Goal: Task Accomplishment & Management: Manage account settings

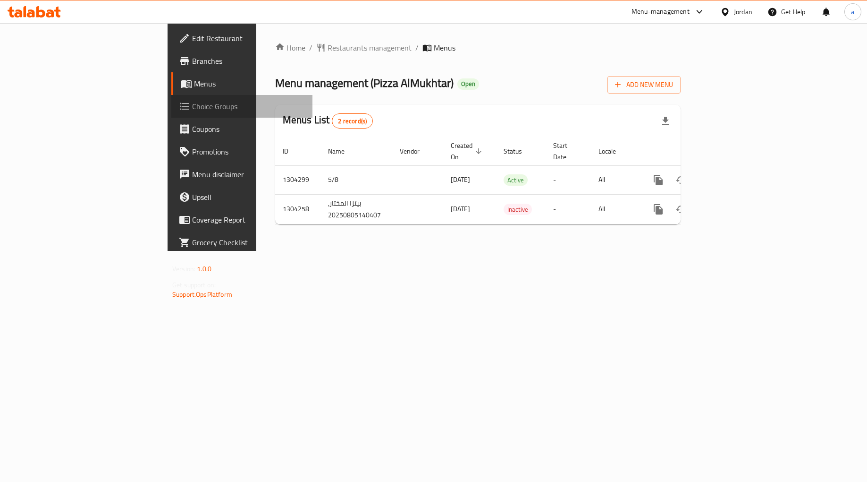
click at [192, 107] on span "Choice Groups" at bounding box center [248, 106] width 113 height 11
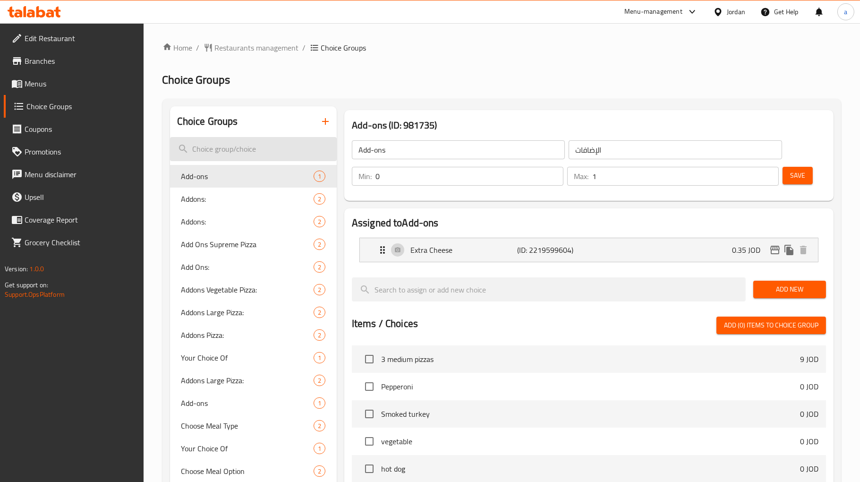
click at [234, 150] on input "search" at bounding box center [253, 149] width 167 height 24
paste input "Changes of First drink:"
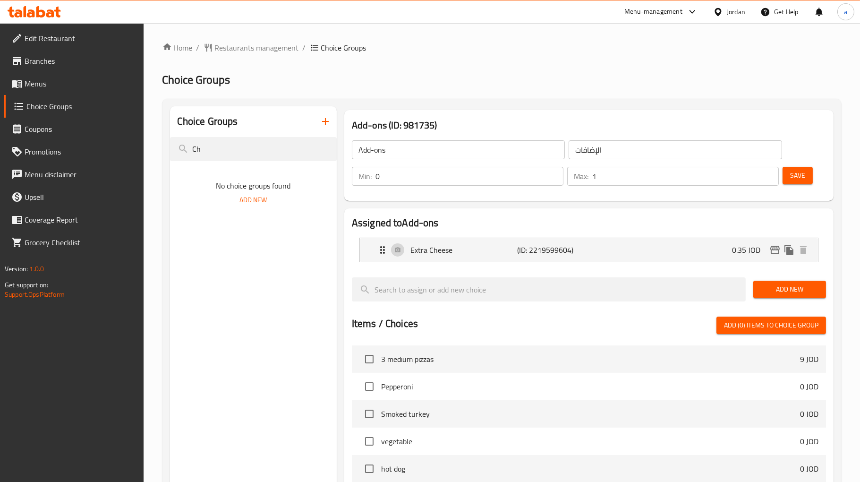
type input "C"
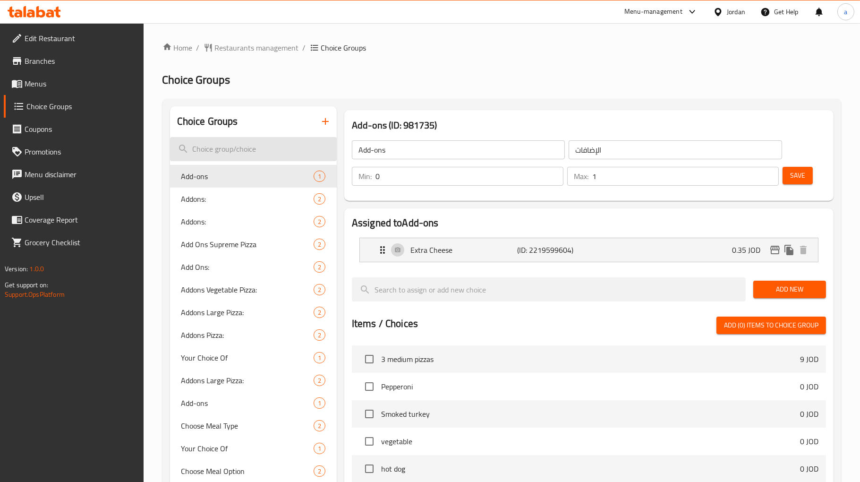
click at [215, 151] on input "search" at bounding box center [253, 149] width 167 height 24
paste input "First drink"
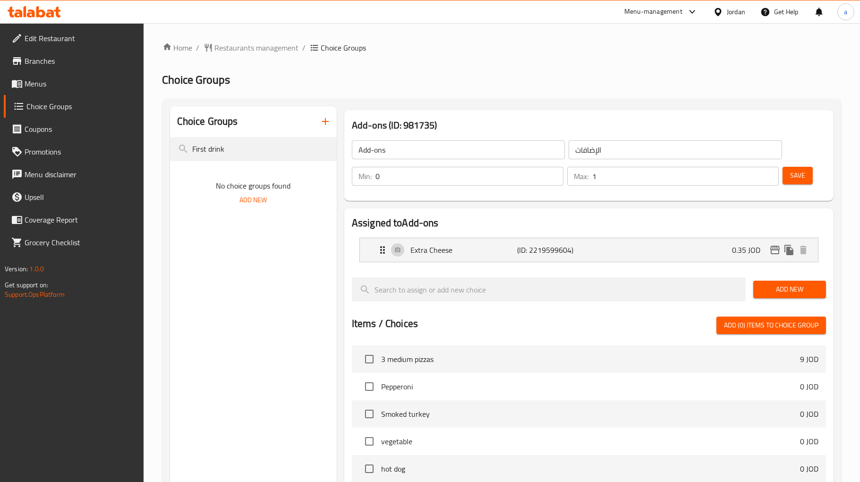
type input "First drink"
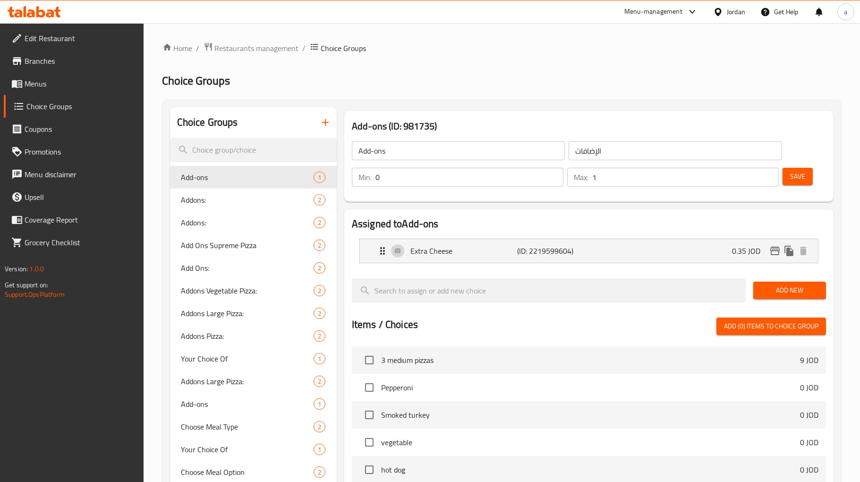
click at [240, 144] on input "search" at bounding box center [253, 150] width 167 height 24
paste input "First drink"
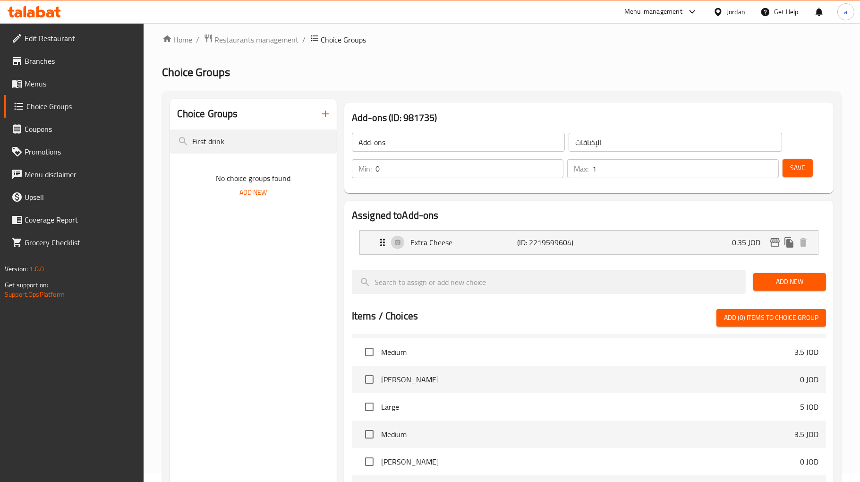
scroll to position [253, 0]
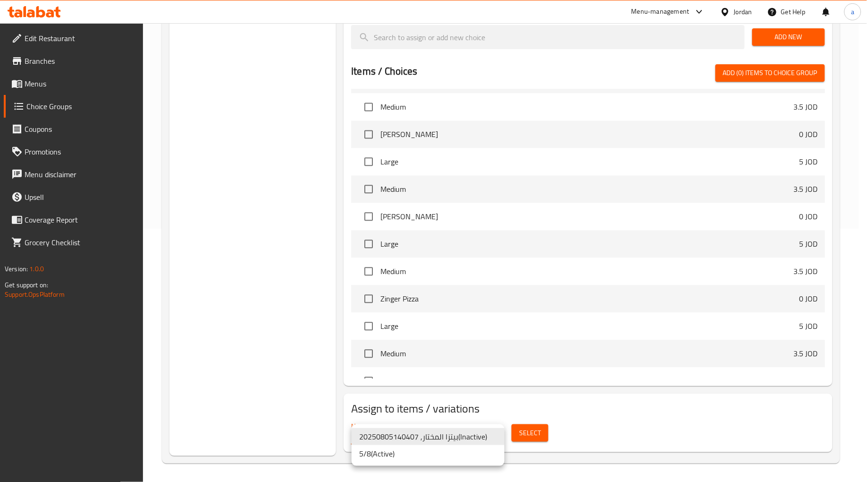
click at [423, 459] on li "5/8 ( Active )" at bounding box center [428, 453] width 153 height 17
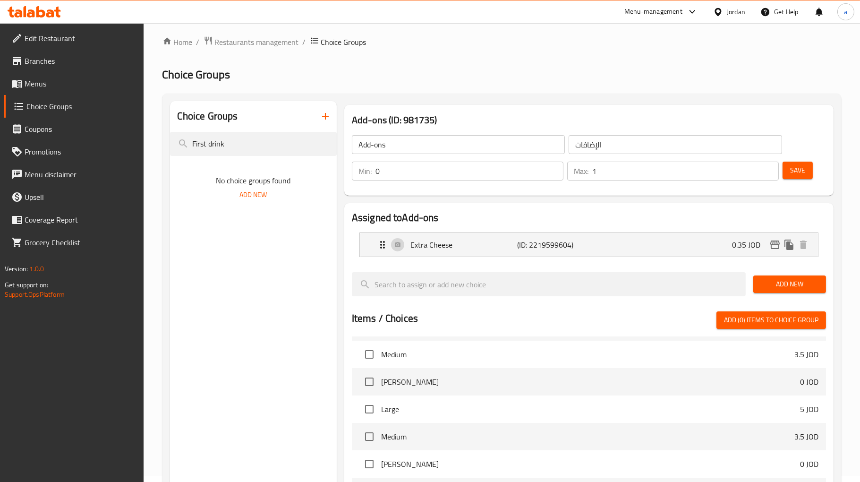
scroll to position [0, 0]
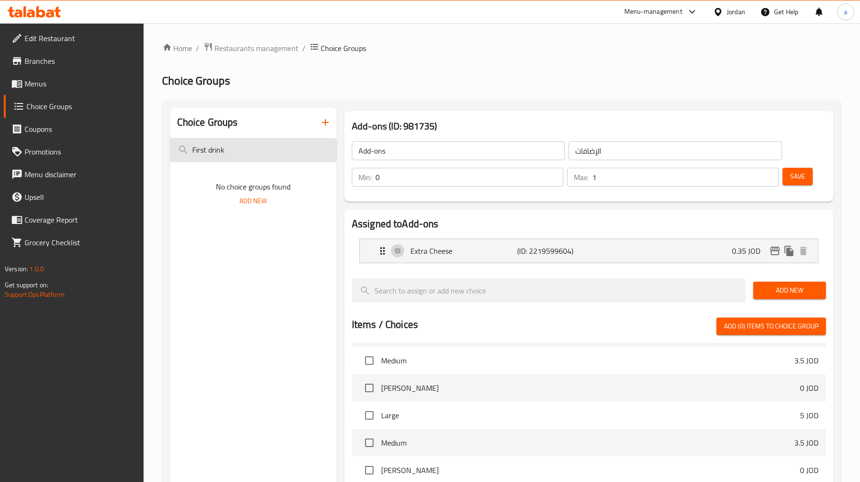
click at [238, 150] on input "First drink" at bounding box center [253, 150] width 167 height 24
click at [237, 149] on input "First drink" at bounding box center [253, 150] width 167 height 24
type input "3"
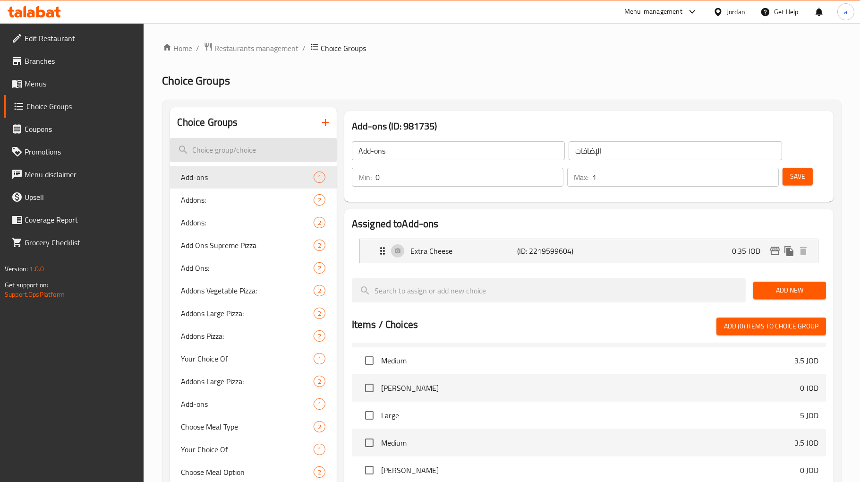
paste input "First drink"
type input "First drink"
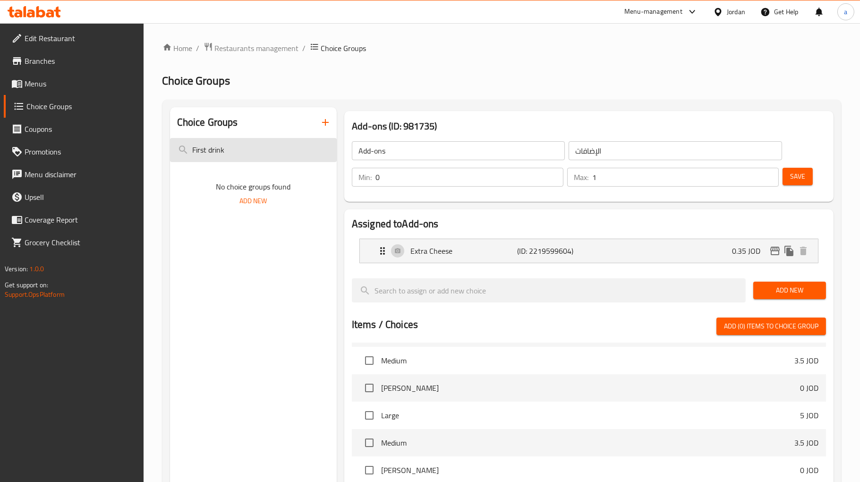
click at [237, 149] on input "First drink" at bounding box center [253, 150] width 167 height 24
click at [242, 161] on input "First drink" at bounding box center [253, 150] width 167 height 24
click at [241, 157] on input "First drink" at bounding box center [253, 150] width 167 height 24
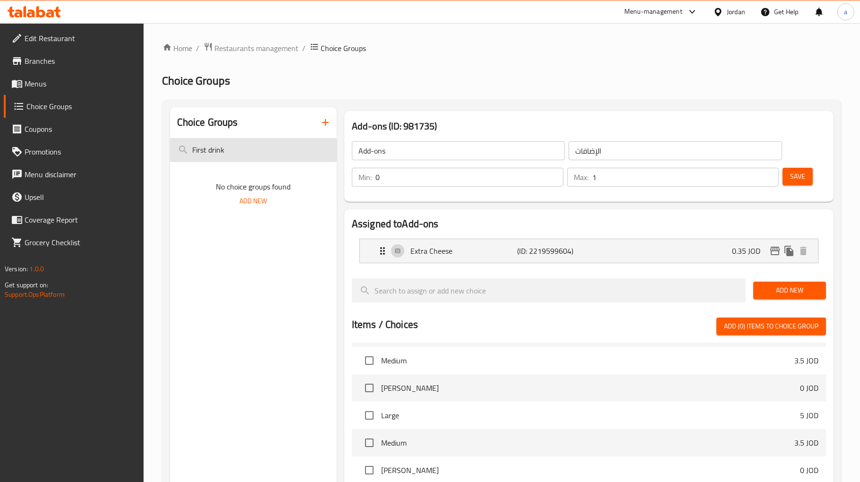
click at [241, 157] on input "First drink" at bounding box center [253, 150] width 167 height 24
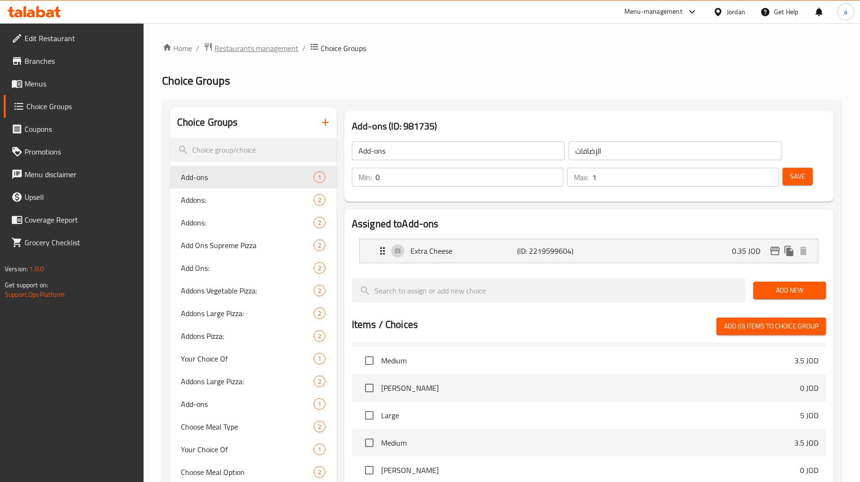
click at [237, 54] on span "Restaurants management" at bounding box center [257, 47] width 84 height 11
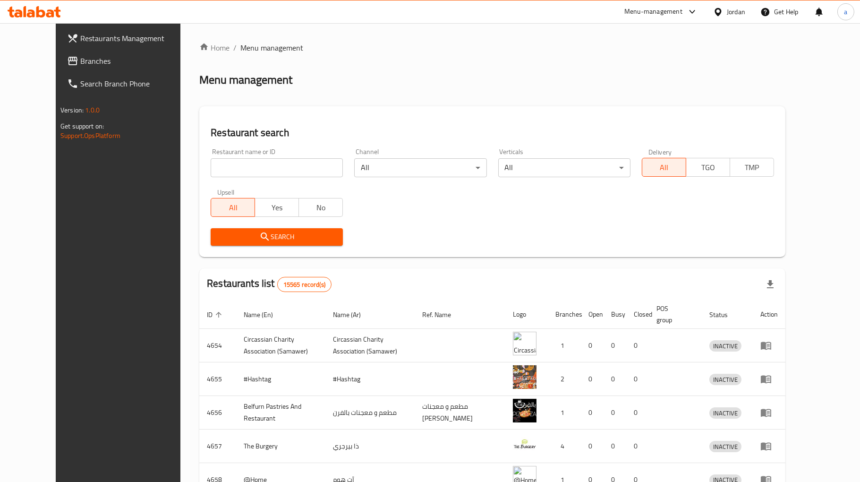
click at [26, 62] on div at bounding box center [430, 241] width 860 height 482
click at [80, 62] on span "Branches" at bounding box center [135, 60] width 111 height 11
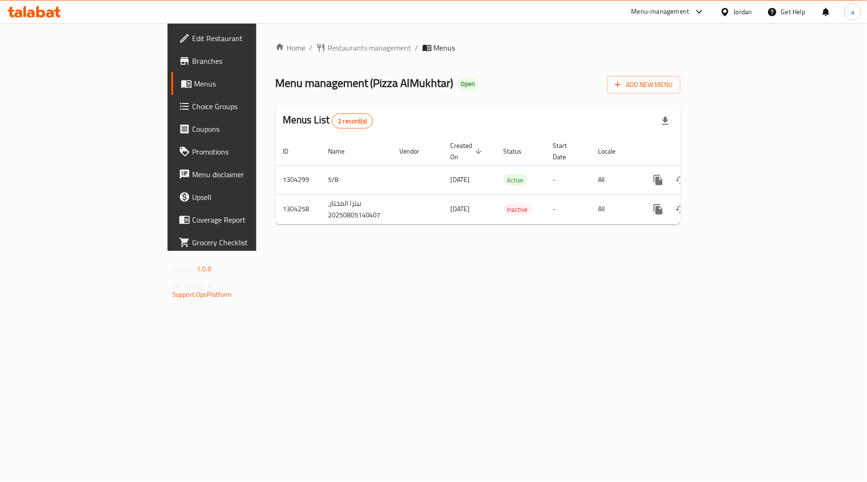
click at [192, 107] on span "Choice Groups" at bounding box center [248, 106] width 113 height 11
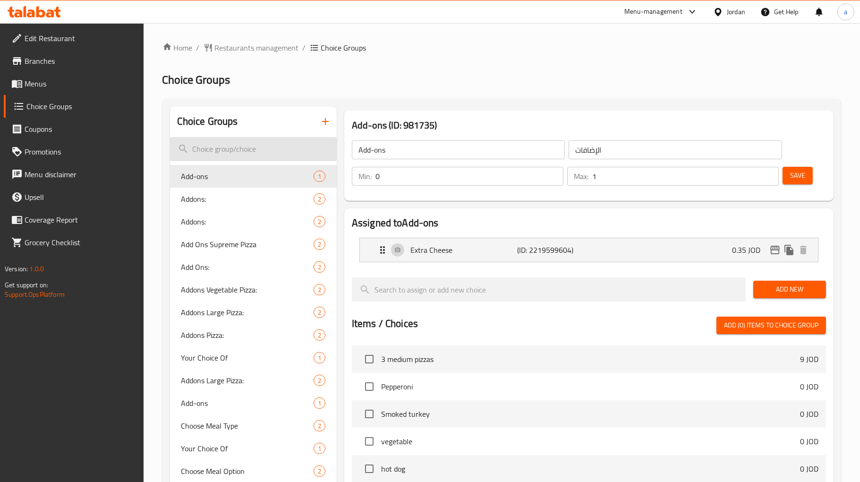
click at [226, 149] on input "search" at bounding box center [253, 149] width 167 height 24
paste input "drink 1"
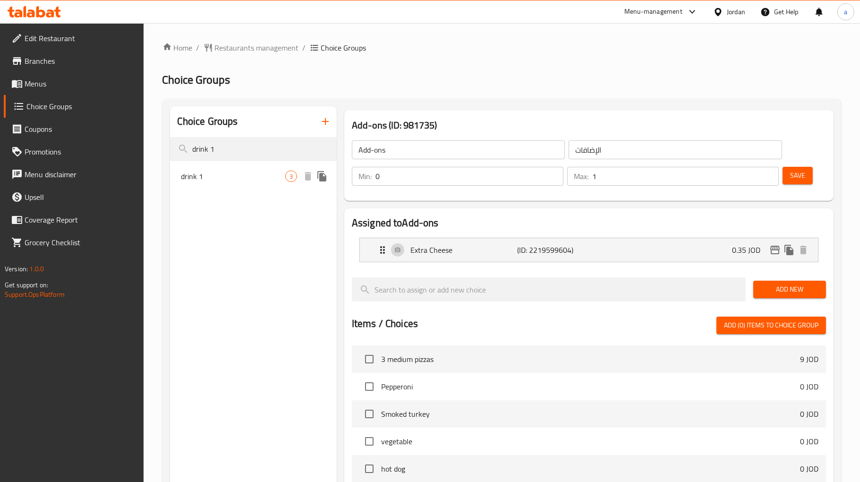
type input "drink 1"
click at [258, 172] on span "drink 1" at bounding box center [233, 175] width 104 height 11
type input "drink 1"
type input "مشروب 1"
type input "1"
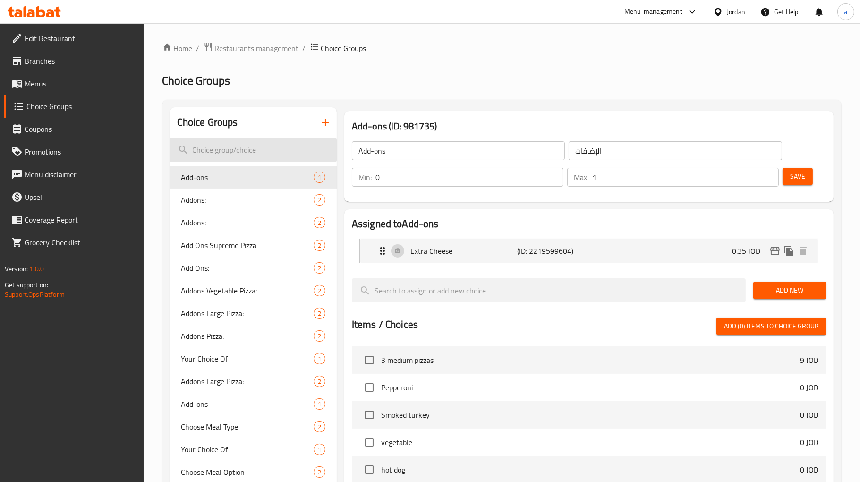
click at [186, 149] on input "search" at bounding box center [253, 150] width 167 height 24
paste input "drink 1"
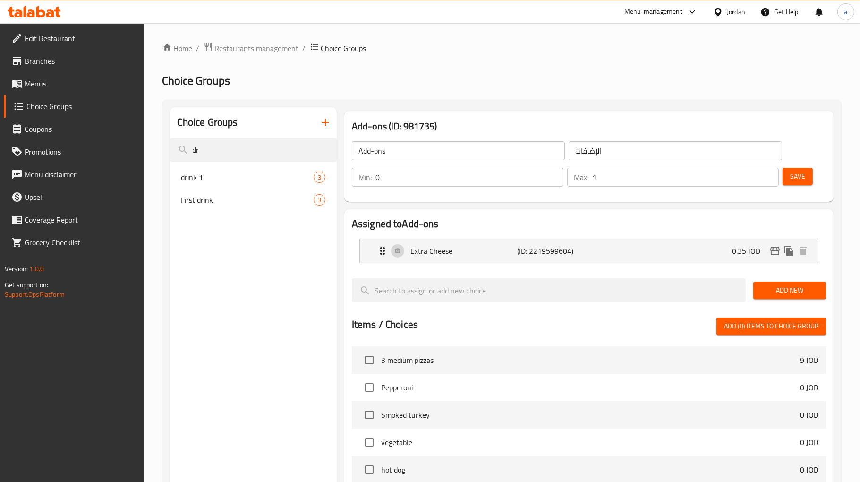
type input "d"
type input "t"
type input "fir"
drag, startPoint x: 223, startPoint y: 186, endPoint x: 225, endPoint y: 196, distance: 10.2
click at [223, 186] on div "First Pizza 4" at bounding box center [253, 177] width 167 height 23
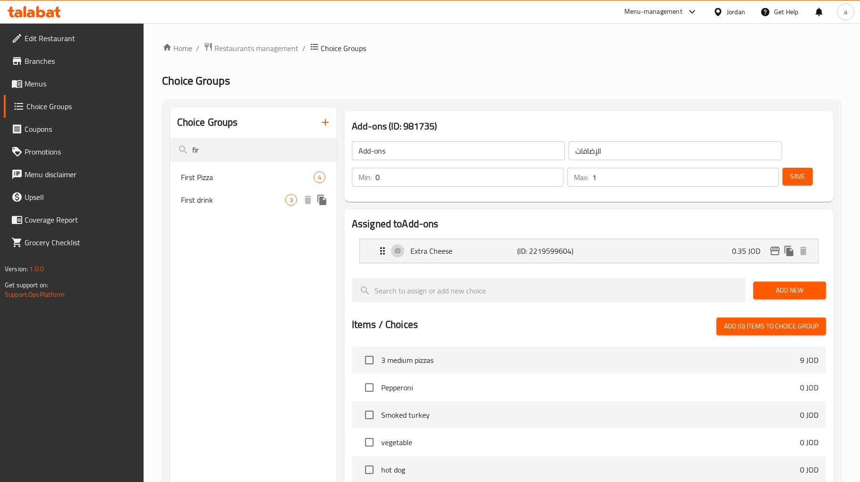
type input "First Pizza"
type input "بيتزا الاول"
type input "1"
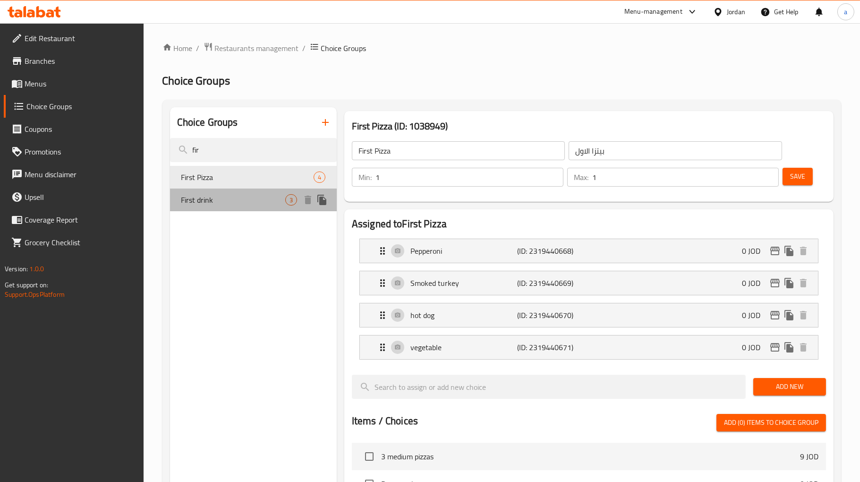
click at [225, 196] on span "First drink" at bounding box center [233, 199] width 104 height 11
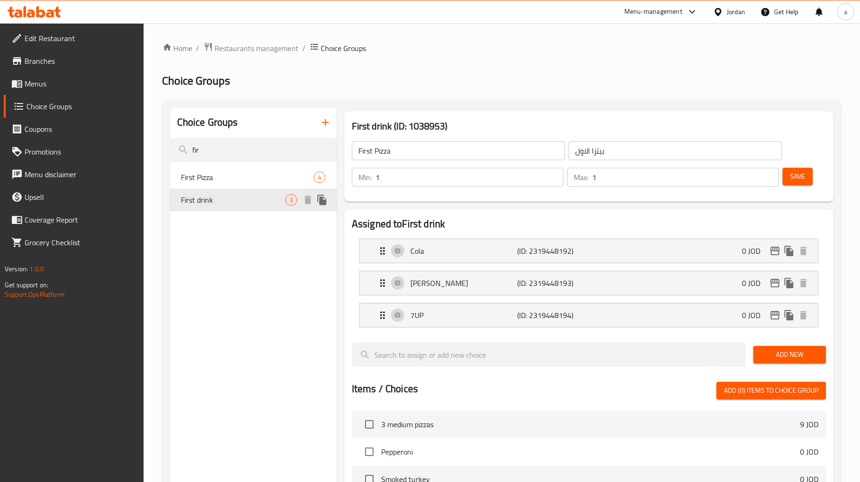
type input "First drink"
type input "مشروب الاول"
click at [226, 297] on div "Choice Groups fir First Pizza 4 First drink 3" at bounding box center [253, 440] width 167 height 666
click at [229, 147] on input "fir" at bounding box center [253, 150] width 167 height 24
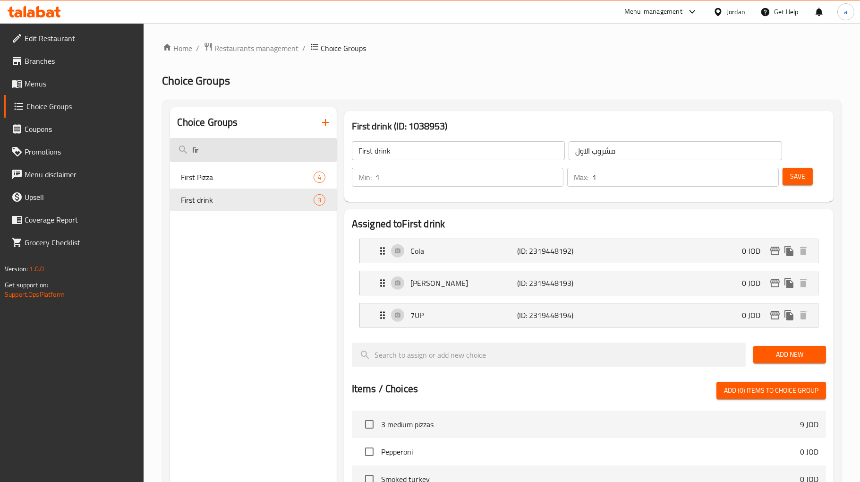
click at [229, 147] on input "fir" at bounding box center [253, 150] width 167 height 24
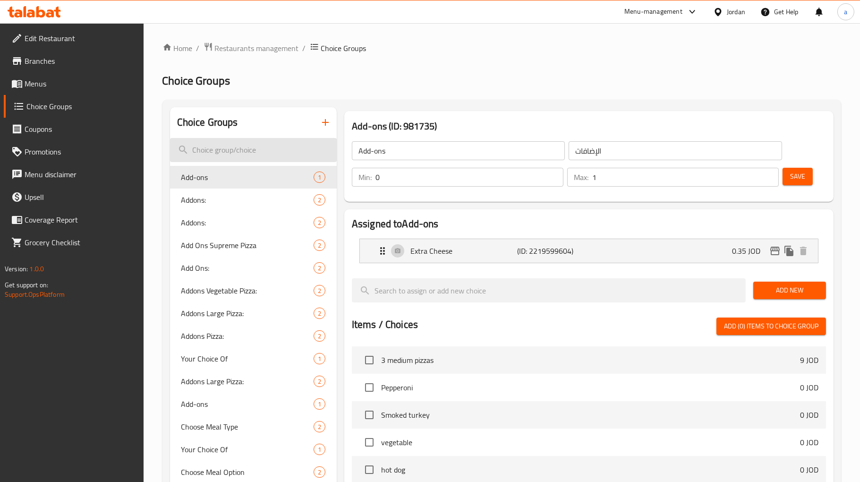
click at [241, 158] on input "search" at bounding box center [253, 150] width 167 height 24
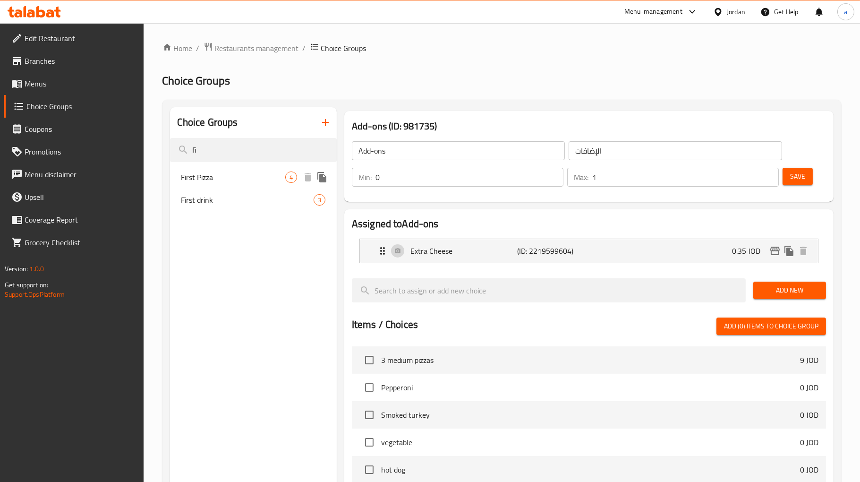
type input "f"
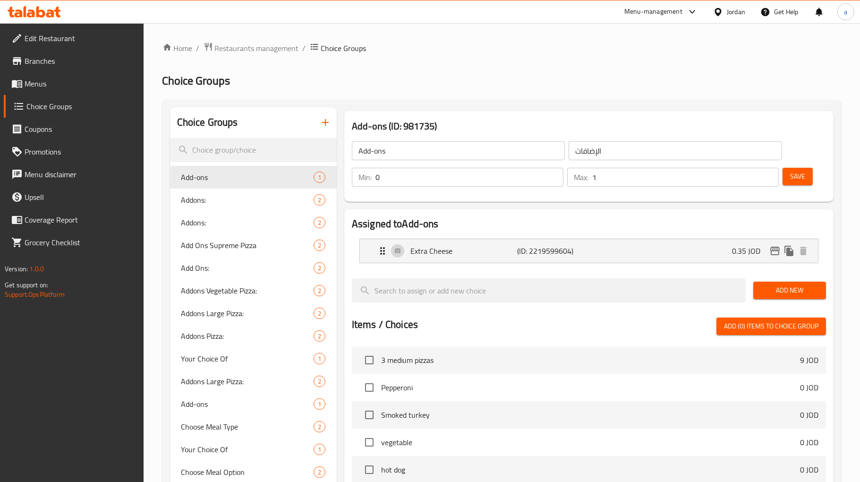
click at [347, 86] on h2 "Choice Groups" at bounding box center [501, 80] width 678 height 15
